Goal: Task Accomplishment & Management: Use online tool/utility

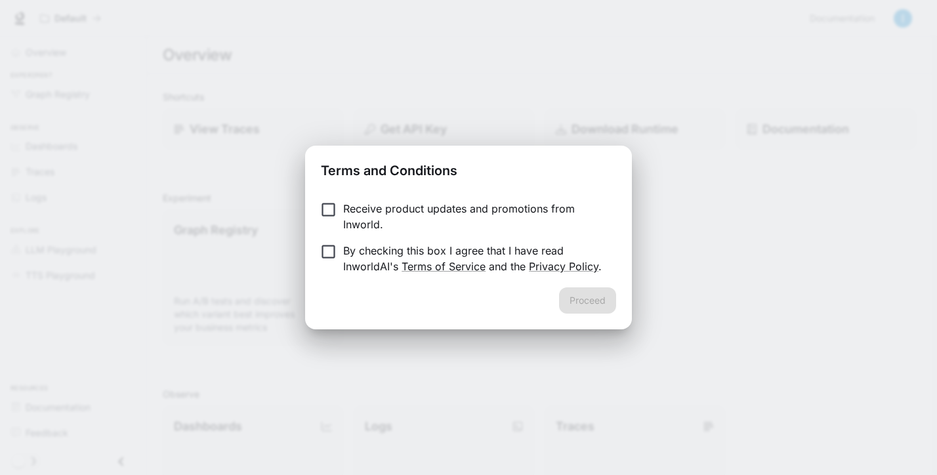
click at [516, 252] on p "By checking this box I agree that I have read InworldAI's Terms of Service and …" at bounding box center [474, 258] width 262 height 31
click at [561, 293] on button "Proceed" at bounding box center [587, 300] width 57 height 26
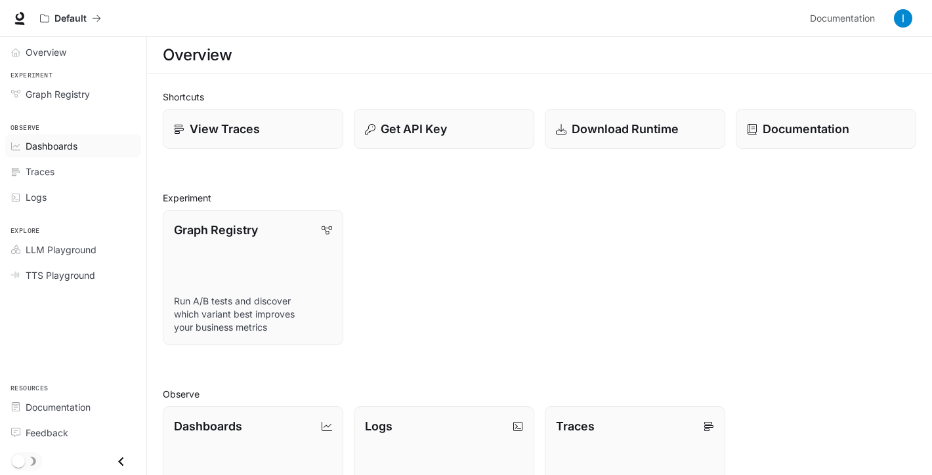
click at [64, 152] on span "Dashboards" at bounding box center [52, 146] width 52 height 14
click at [477, 342] on div "Graph Registry Run A/B tests and discover which variant best improves your busi…" at bounding box center [534, 272] width 764 height 146
click at [280, 133] on div "View Traces" at bounding box center [252, 129] width 159 height 18
click at [426, 2] on div "Default Documentation Documentation" at bounding box center [466, 18] width 932 height 37
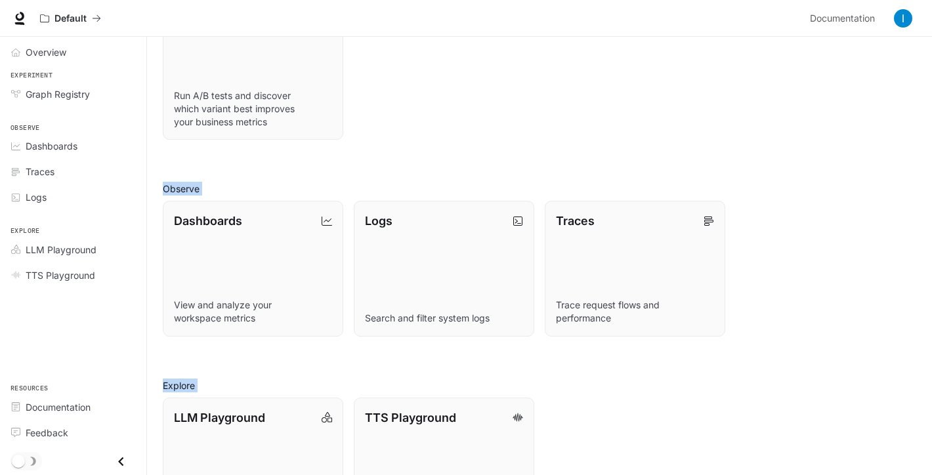
scroll to position [279, 0]
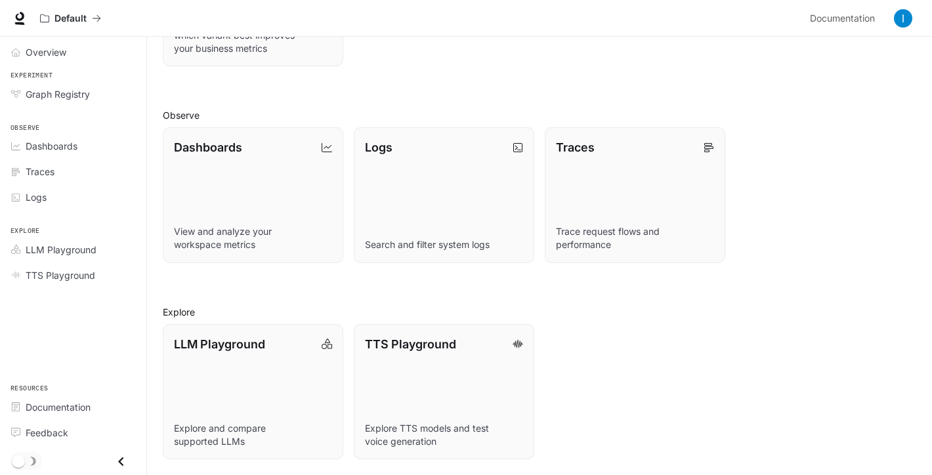
drag, startPoint x: 218, startPoint y: 94, endPoint x: 208, endPoint y: 82, distance: 15.8
click at [208, 82] on div "Shortcuts View Traces Get API Key Download Runtime Documentation Experiment Gra…" at bounding box center [539, 135] width 753 height 648
click at [60, 148] on span "Dashboards" at bounding box center [52, 146] width 52 height 14
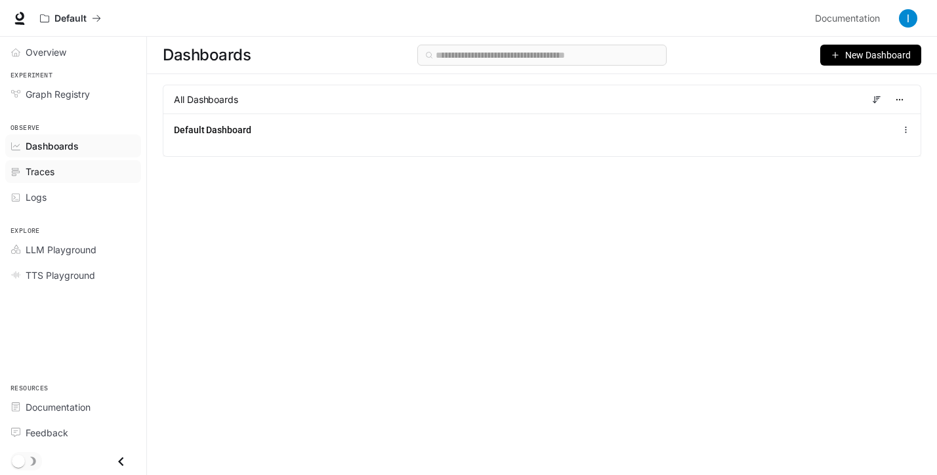
click at [39, 177] on span "Traces" at bounding box center [40, 172] width 29 height 14
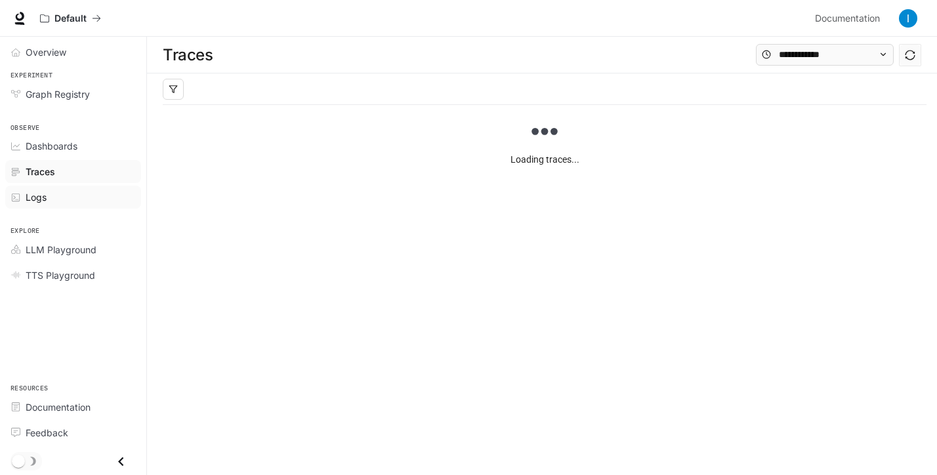
click at [44, 190] on span "Logs" at bounding box center [36, 197] width 21 height 14
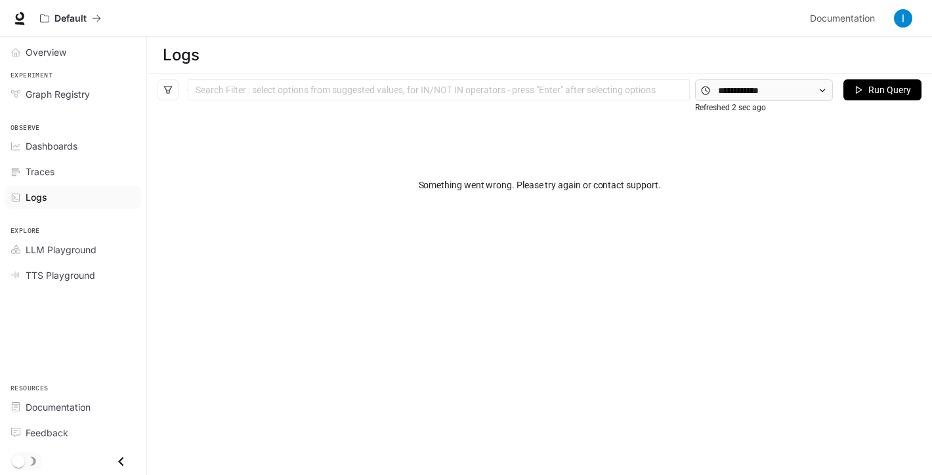
click at [31, 113] on div "Observe Dashboards Traces Logs" at bounding box center [73, 162] width 146 height 104
click at [35, 98] on span "Graph Registry" at bounding box center [58, 94] width 64 height 14
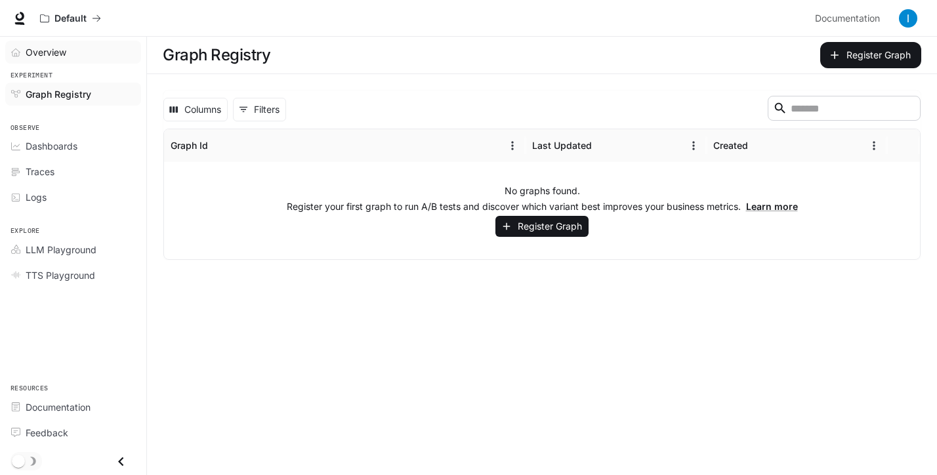
click at [36, 45] on span "Overview" at bounding box center [46, 52] width 41 height 14
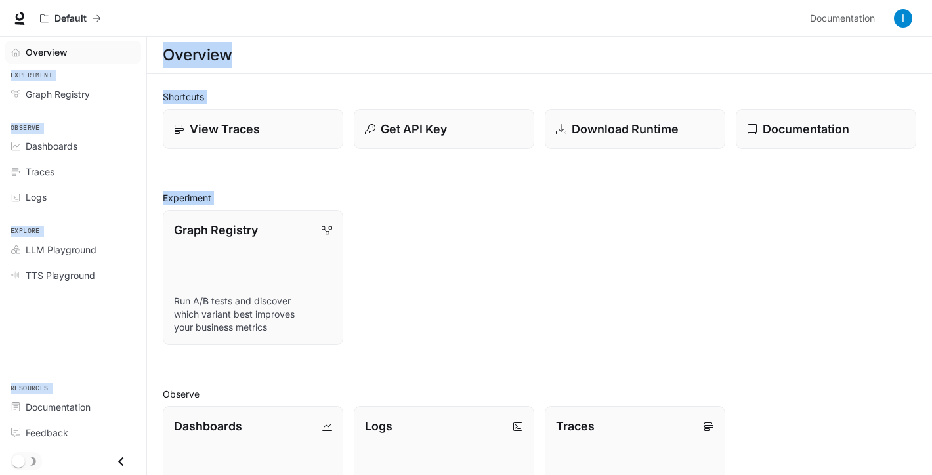
drag, startPoint x: 413, startPoint y: 255, endPoint x: 418, endPoint y: -73, distance: 328.1
click at [418, 0] on html "Skip to main content Default Documentation Documentation Portal Overview Experi…" at bounding box center [466, 377] width 932 height 754
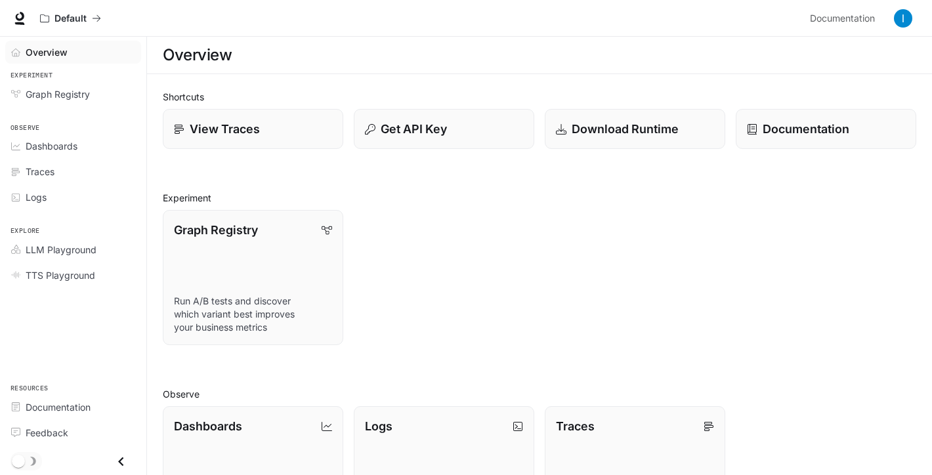
click at [387, 31] on div "Default Documentation Documentation" at bounding box center [466, 18] width 932 height 37
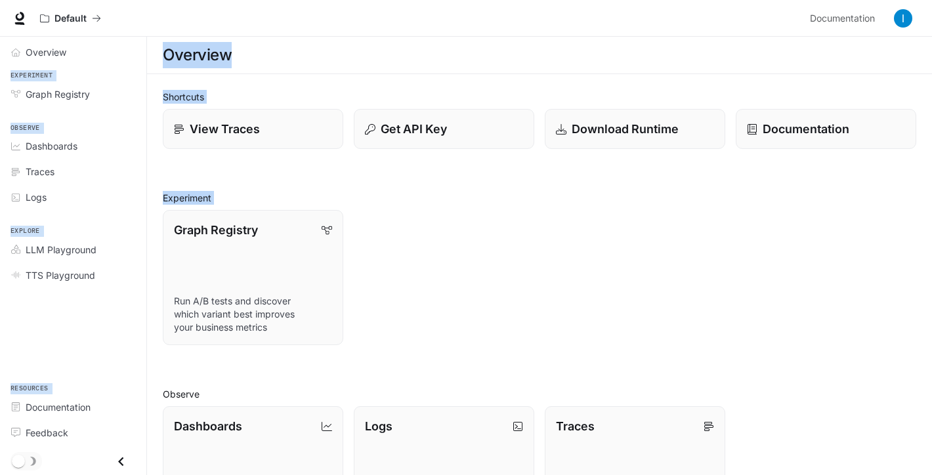
drag, startPoint x: 549, startPoint y: 250, endPoint x: 569, endPoint y: -54, distance: 305.1
click at [569, 0] on html "Skip to main content Default Documentation Documentation Portal Overview Experi…" at bounding box center [466, 377] width 932 height 754
click at [485, 53] on div "Overview" at bounding box center [539, 55] width 753 height 26
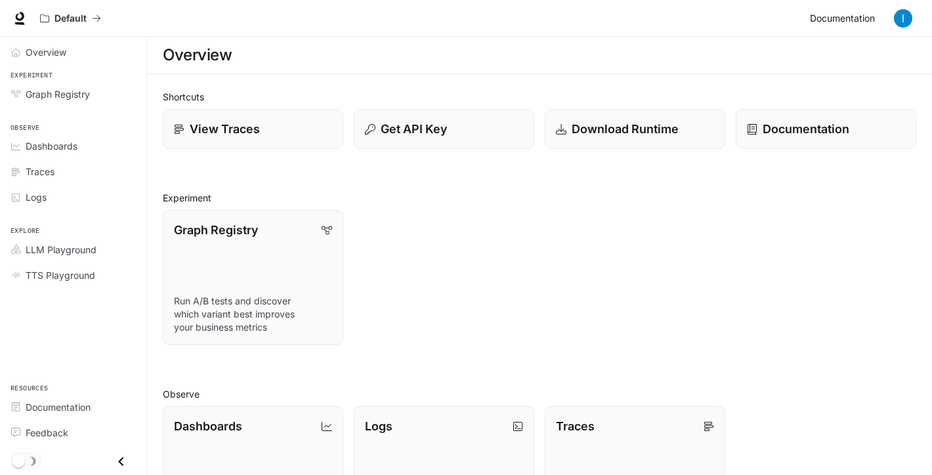
click at [841, 20] on span "Documentation" at bounding box center [842, 18] width 65 height 16
click at [88, 94] on span "Graph Registry" at bounding box center [58, 94] width 64 height 14
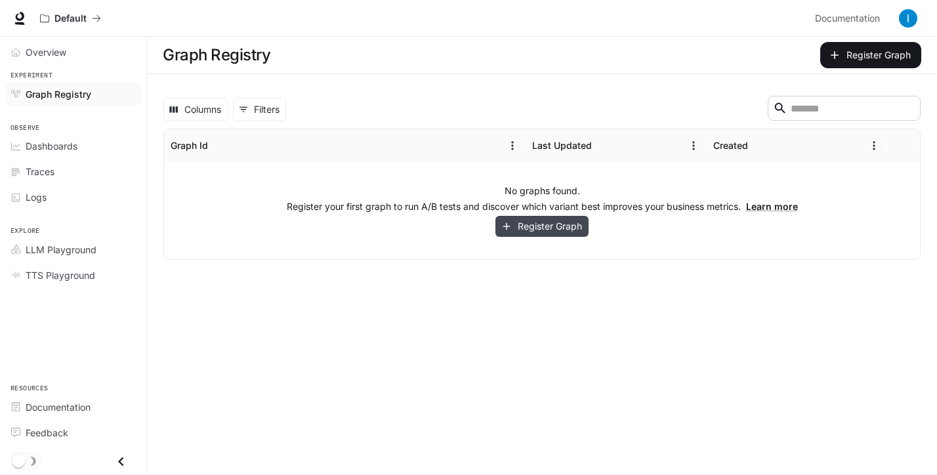
click at [537, 233] on button "Register Graph" at bounding box center [541, 227] width 93 height 22
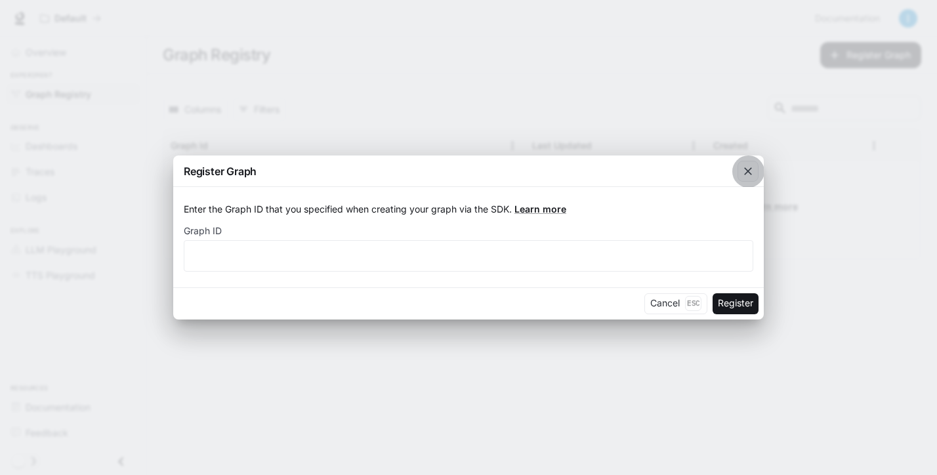
click at [733, 167] on button "button" at bounding box center [747, 171] width 31 height 31
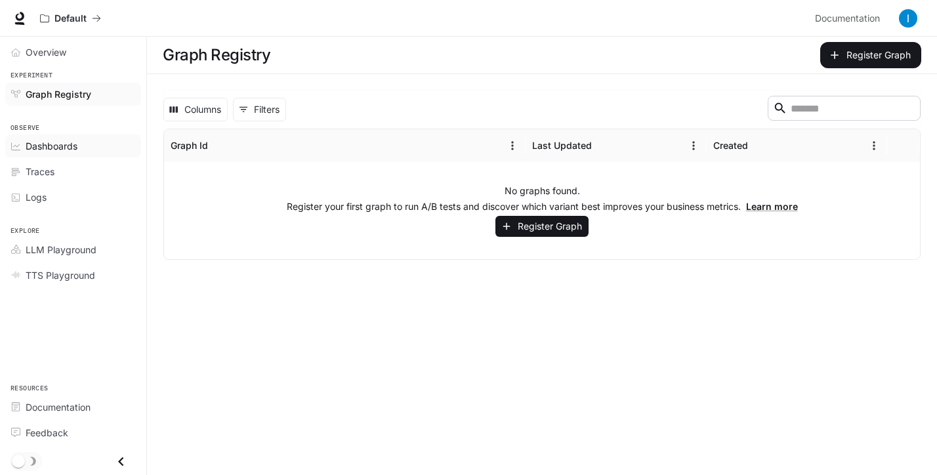
click at [75, 154] on link "Dashboards" at bounding box center [73, 146] width 136 height 23
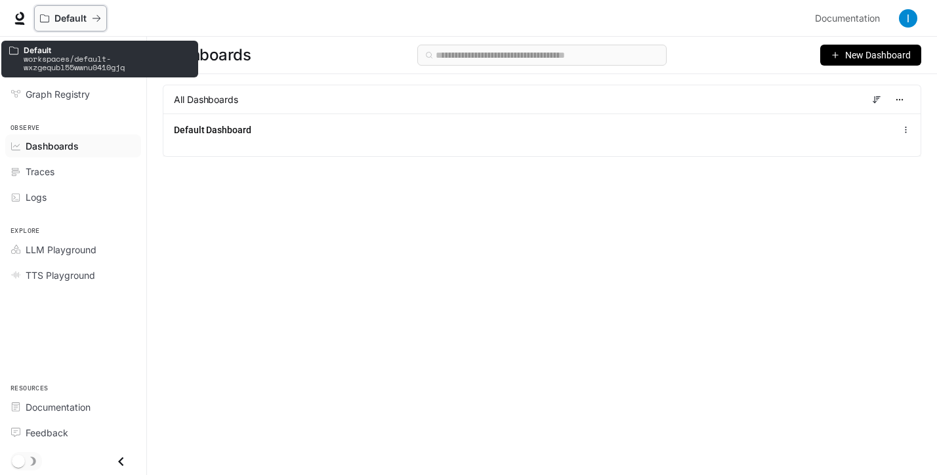
click at [83, 18] on p "Default" at bounding box center [70, 18] width 32 height 11
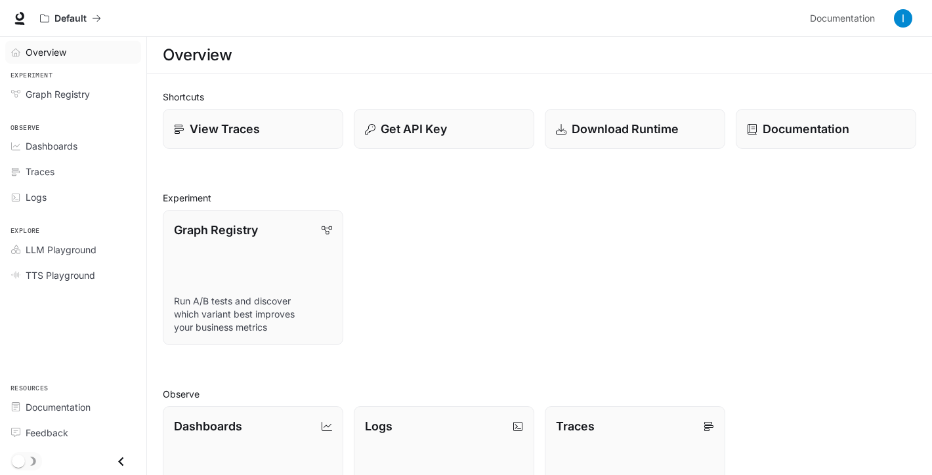
click at [57, 57] on span "Overview" at bounding box center [46, 52] width 41 height 14
